Goal: Check status: Check status

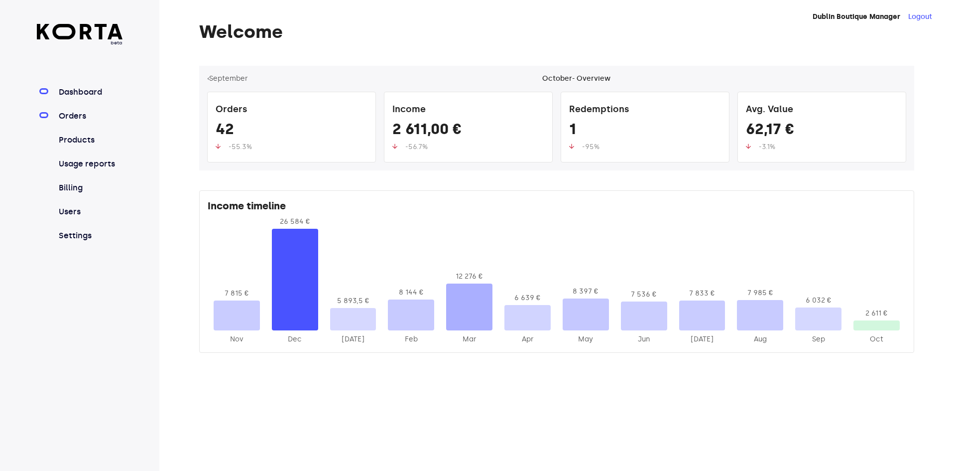
click at [92, 119] on link "Orders" at bounding box center [90, 116] width 66 height 12
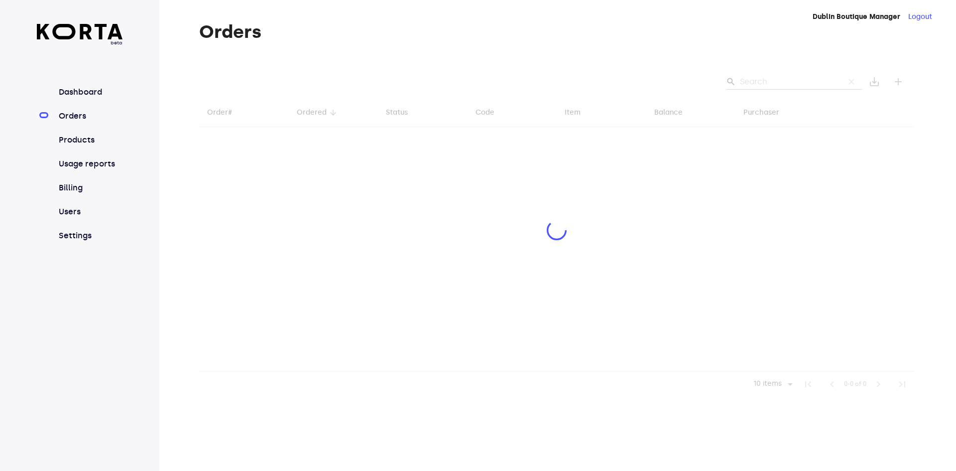
click at [775, 79] on div at bounding box center [556, 231] width 715 height 331
click at [765, 84] on div at bounding box center [556, 231] width 715 height 331
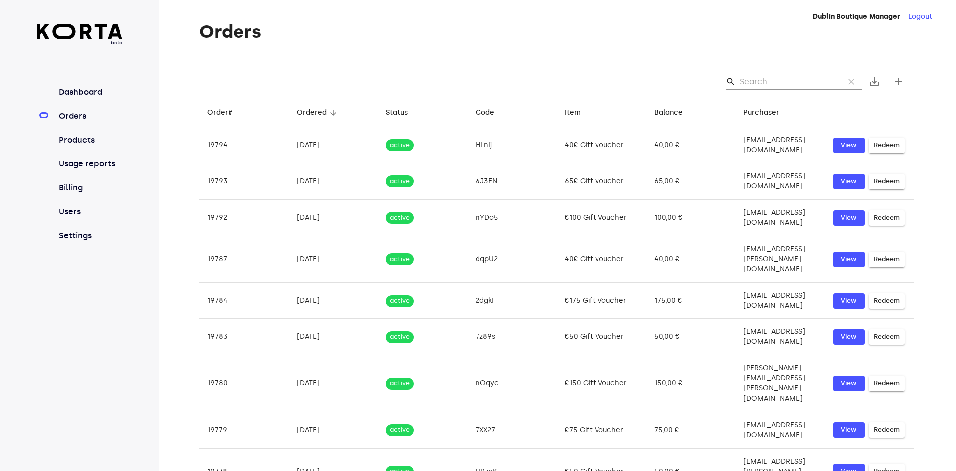
click at [767, 84] on input "Search" at bounding box center [788, 82] width 97 height 16
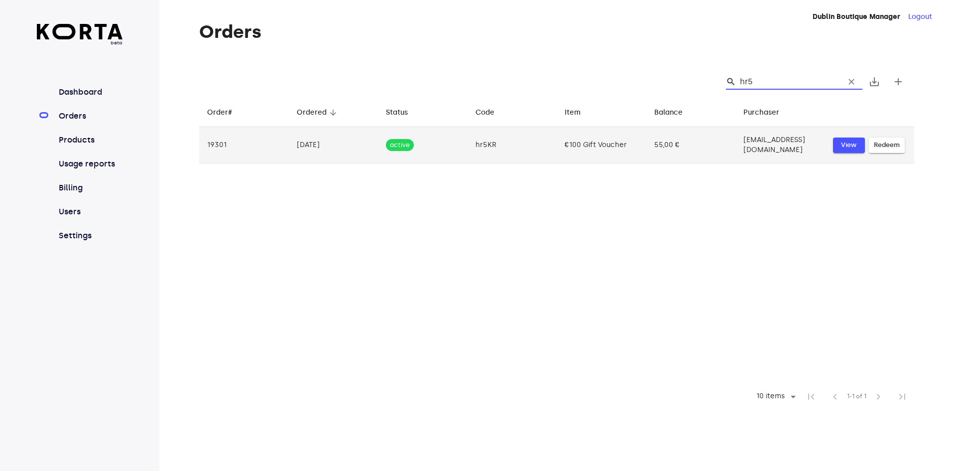
type input "hr5"
click at [847, 143] on span "View" at bounding box center [849, 144] width 22 height 11
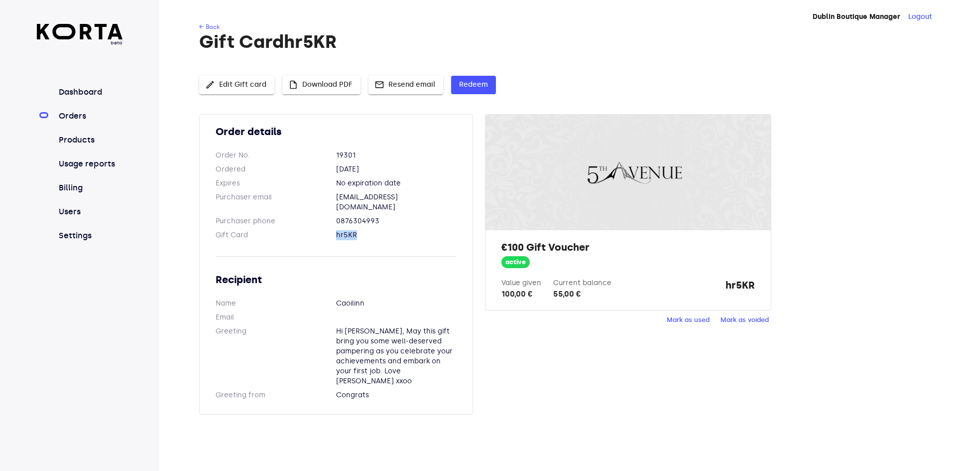
drag, startPoint x: 360, startPoint y: 228, endPoint x: 331, endPoint y: 225, distance: 29.0
click at [331, 230] on dl "Gift Card hr5KR" at bounding box center [336, 235] width 241 height 10
copy dl "hr5KR"
click at [474, 83] on span "Redeem" at bounding box center [473, 85] width 29 height 12
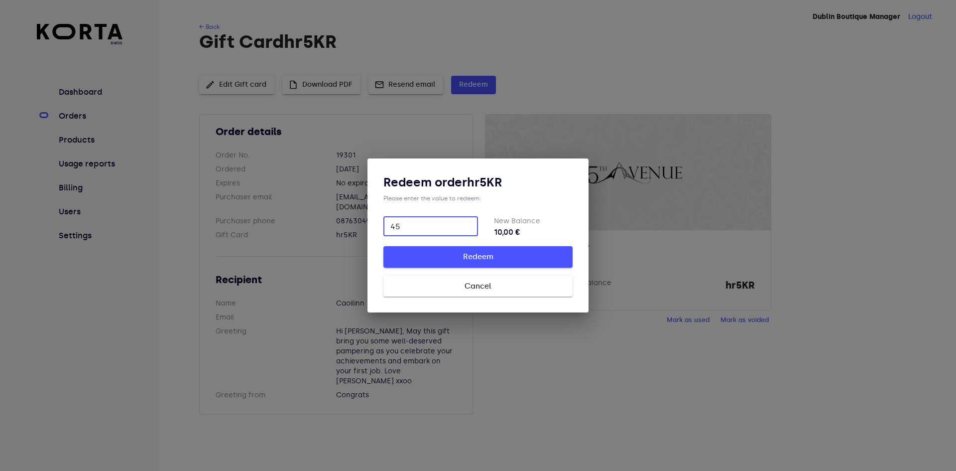
type input "45"
click at [504, 260] on span "Redeem" at bounding box center [477, 256] width 157 height 13
